Goal: Information Seeking & Learning: Learn about a topic

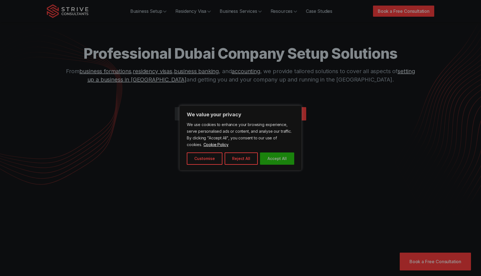
click at [273, 157] on button "Accept All" at bounding box center [277, 158] width 34 height 12
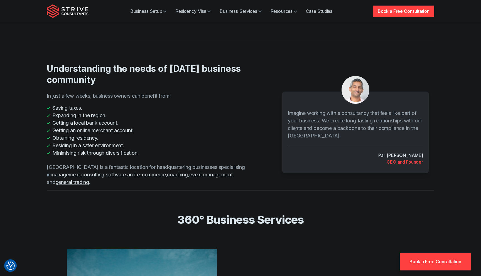
scroll to position [811, 0]
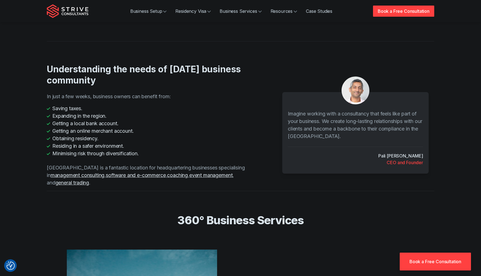
click at [76, 120] on li "Getting a local bank account." at bounding box center [149, 124] width 205 height 8
click at [82, 127] on li "Getting an online merchant account." at bounding box center [149, 131] width 205 height 8
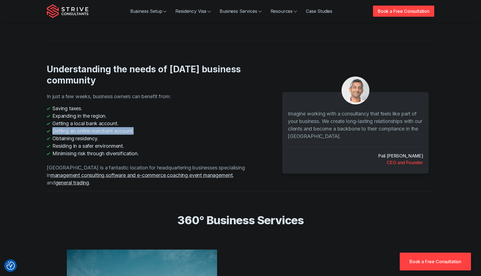
click at [82, 127] on li "Getting an online merchant account." at bounding box center [149, 131] width 205 height 8
click at [96, 127] on li "Getting an online merchant account." at bounding box center [149, 131] width 205 height 8
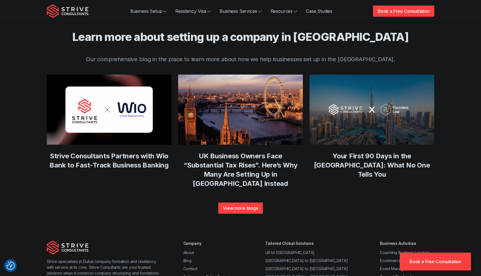
scroll to position [2012, 0]
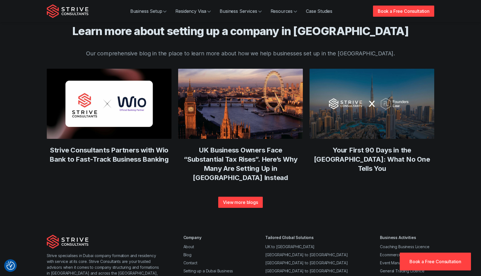
click at [15, 84] on section "Learn more about setting up a company in [GEOGRAPHIC_DATA] Our comprehensive bl…" at bounding box center [240, 105] width 481 height 206
